Goal: Task Accomplishment & Management: Manage account settings

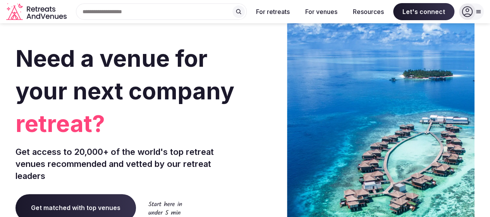
click at [466, 8] on icon at bounding box center [467, 11] width 11 height 11
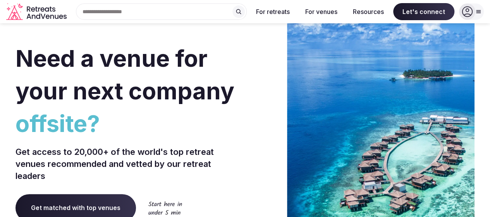
click at [473, 7] on div at bounding box center [467, 11] width 16 height 16
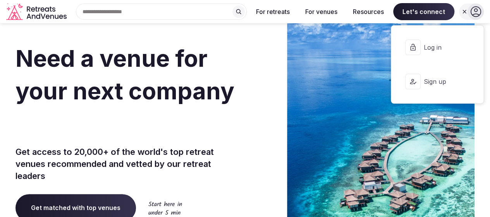
click at [444, 45] on span "Log in" at bounding box center [442, 47] width 37 height 9
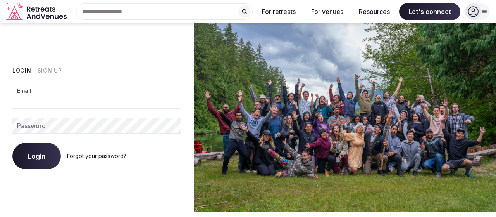
click at [29, 96] on input "Email" at bounding box center [96, 100] width 169 height 15
type input "**********"
click at [12, 143] on button "Login" at bounding box center [36, 156] width 48 height 26
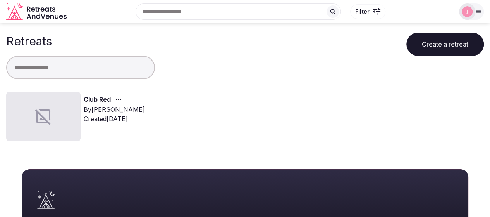
click at [93, 98] on link "Club Red" at bounding box center [97, 100] width 27 height 10
